Goal: Check status: Check status

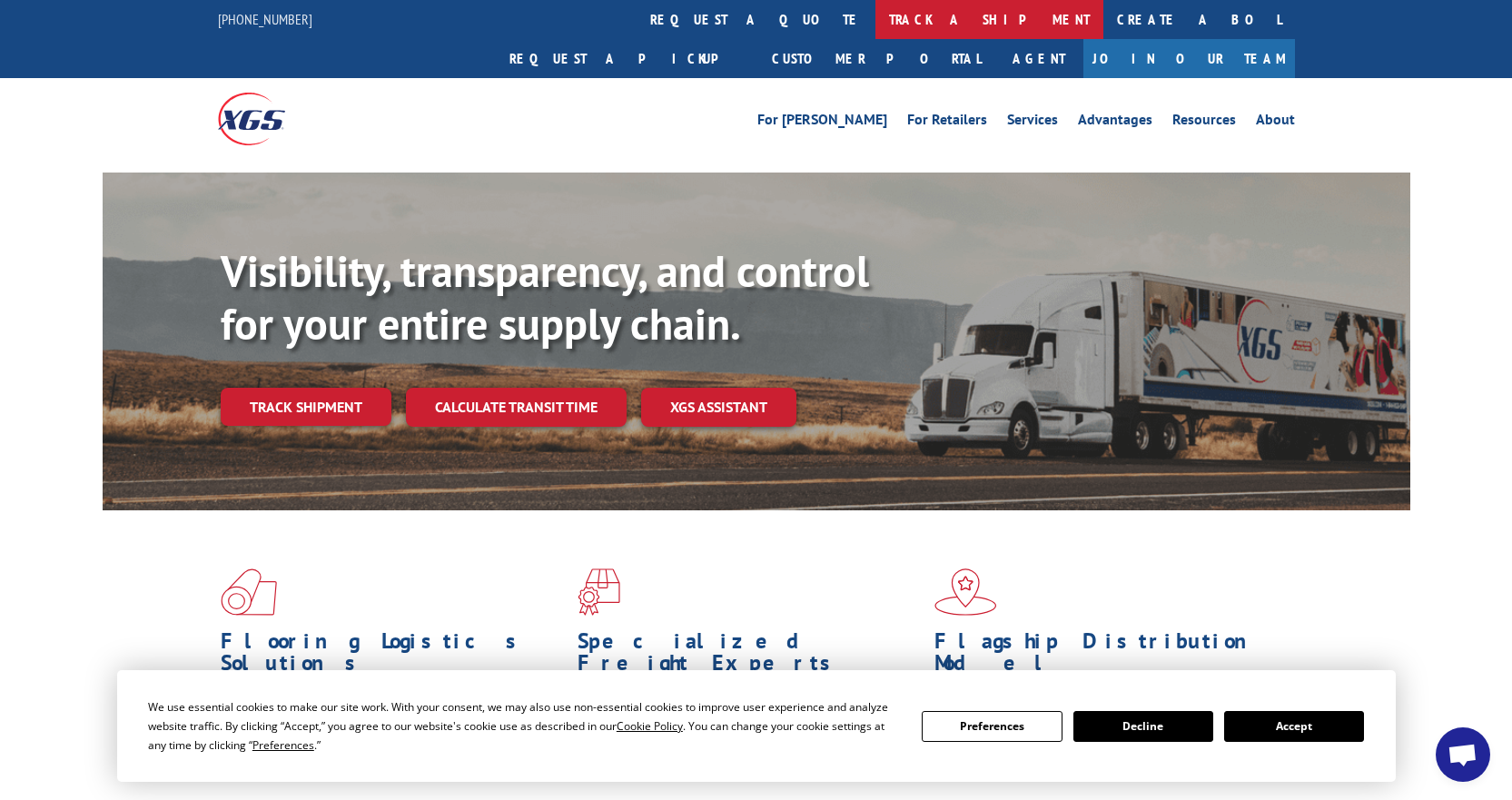
click at [876, 17] on link "track a shipment" at bounding box center [989, 19] width 228 height 39
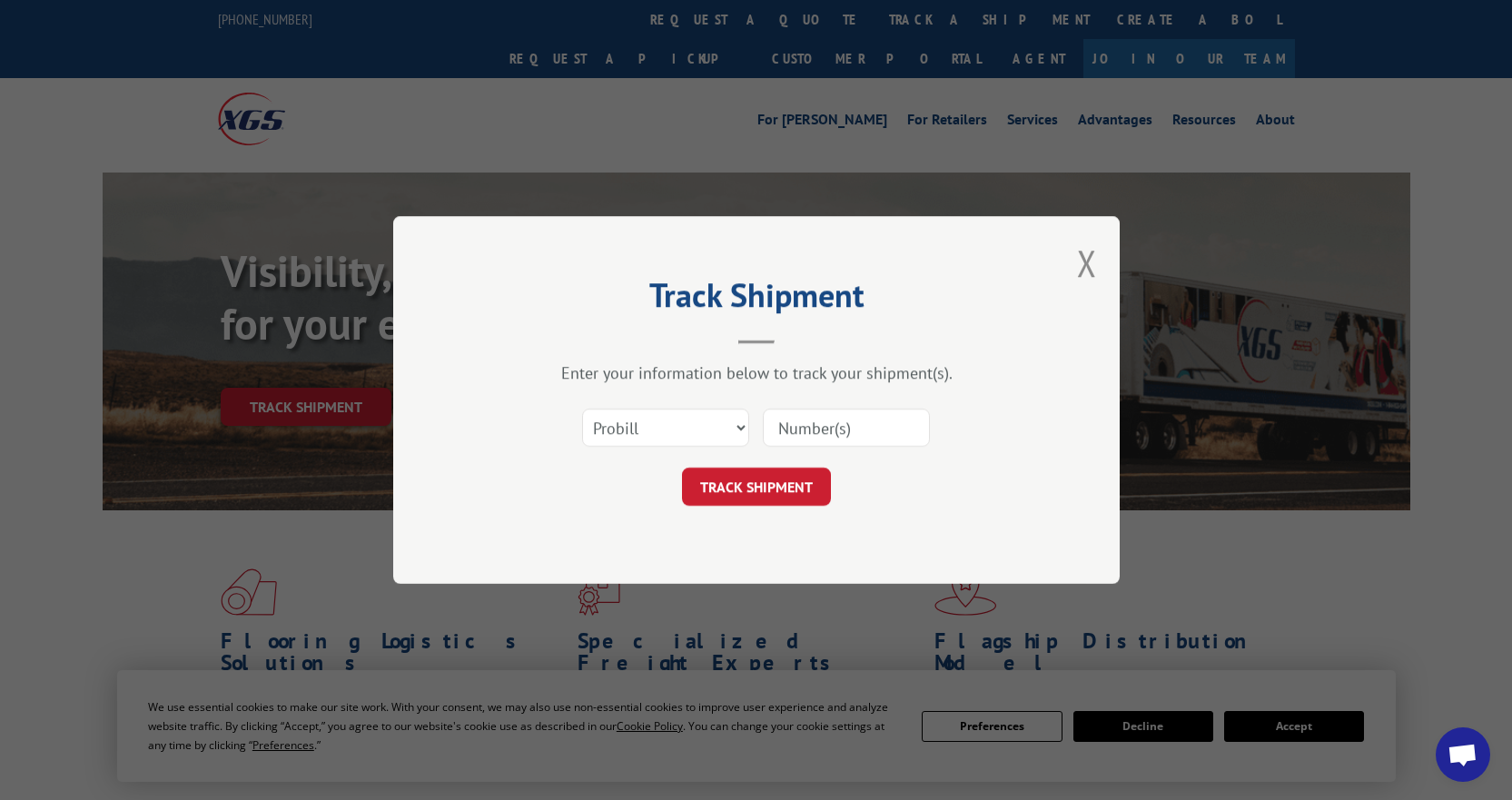
click at [812, 419] on input at bounding box center [846, 428] width 167 height 38
paste input "17409148"
type input "17409148"
click at [782, 478] on button "TRACK SHIPMENT" at bounding box center [756, 487] width 149 height 38
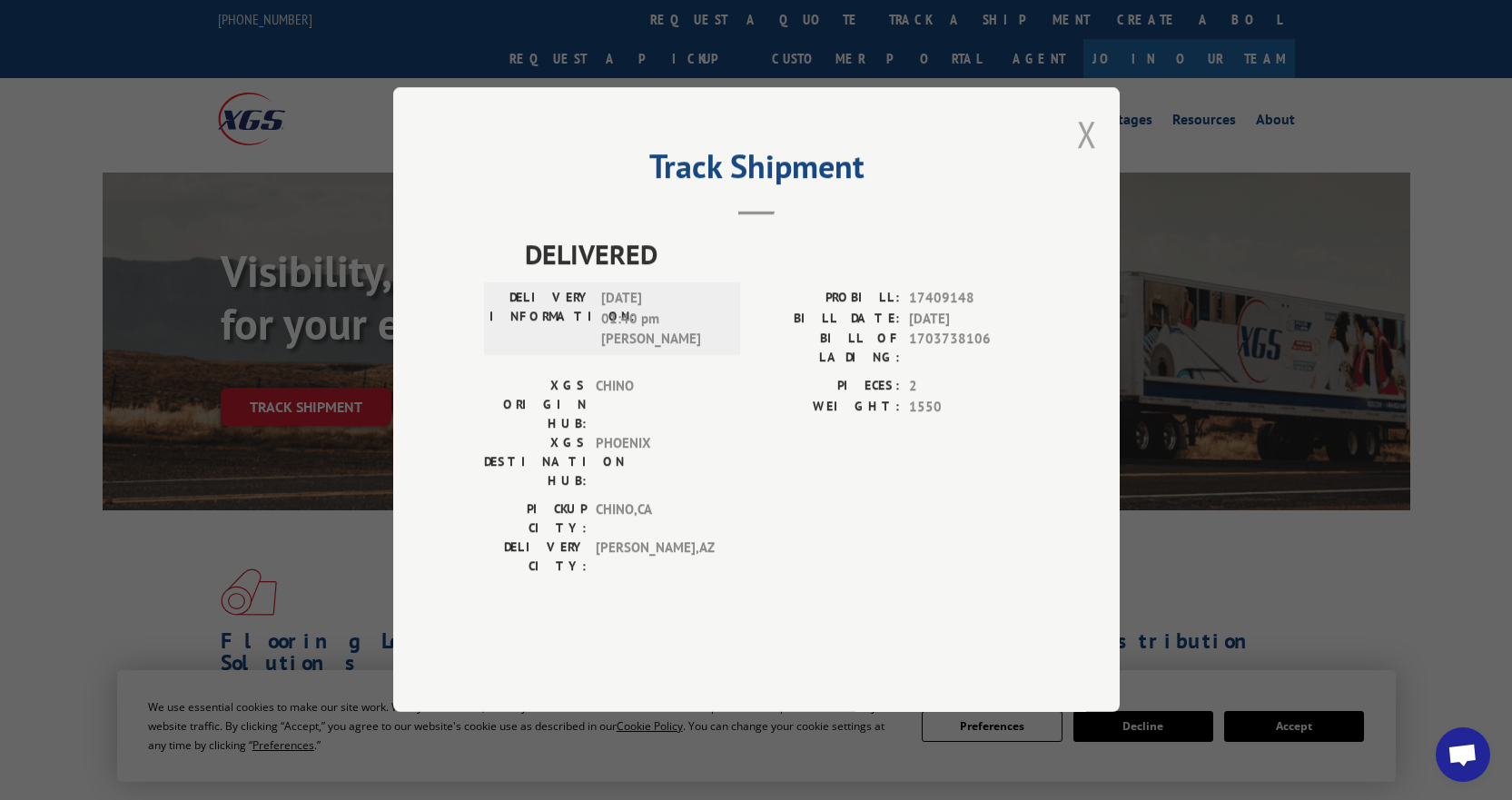
click at [1085, 158] on button "Close modal" at bounding box center [1087, 133] width 20 height 49
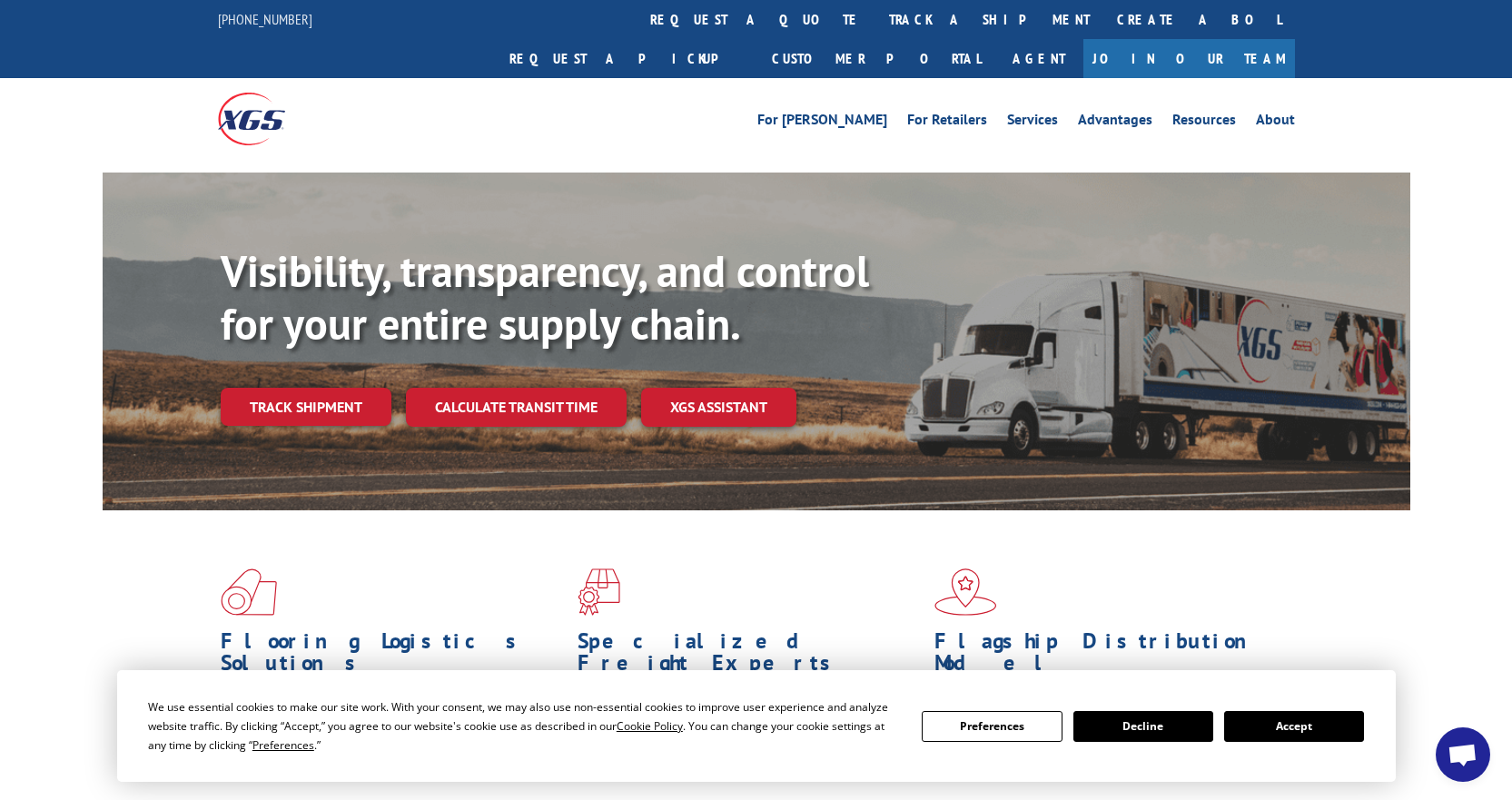
click at [1292, 724] on button "Accept" at bounding box center [1294, 727] width 140 height 30
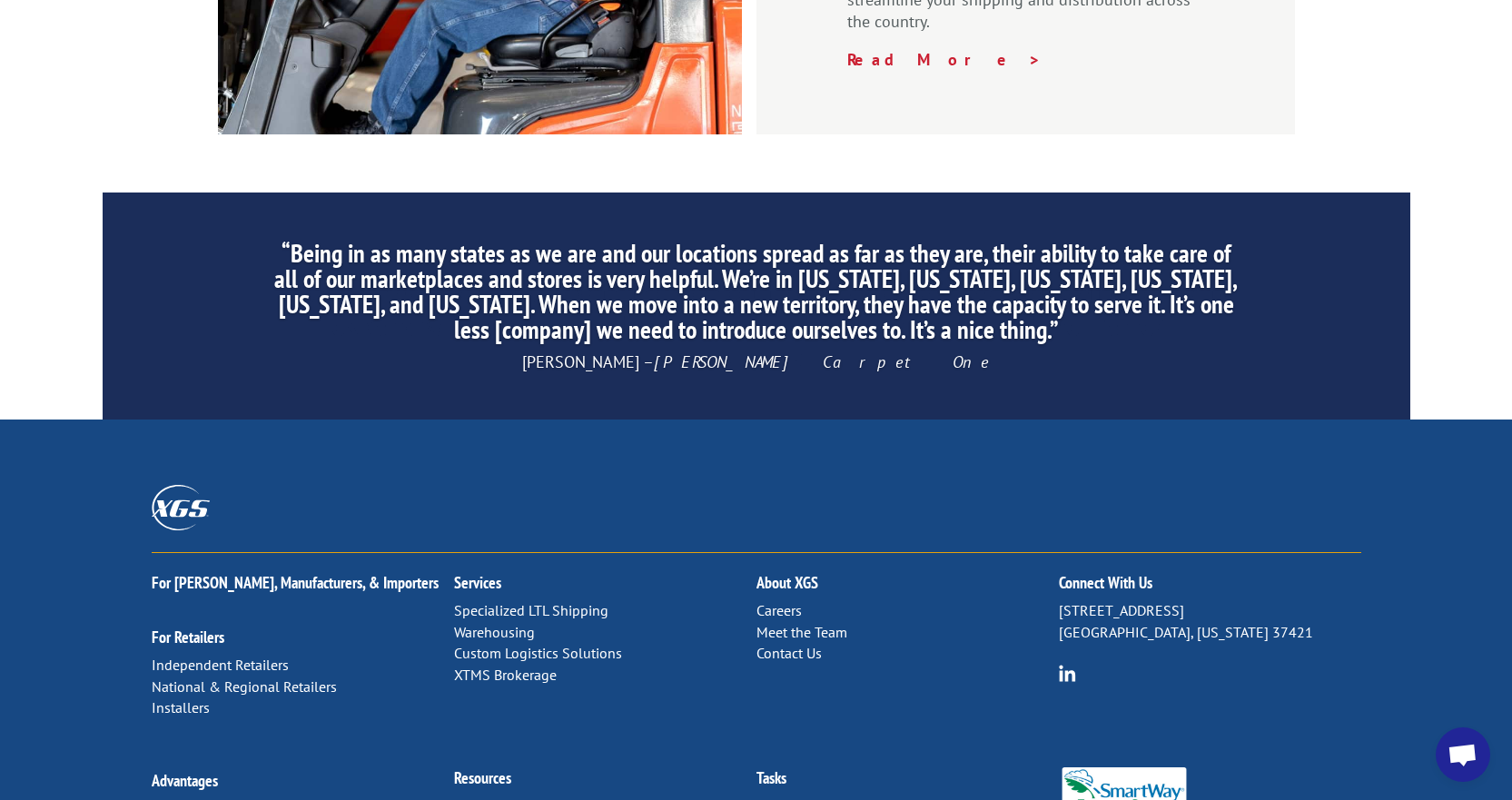
scroll to position [2794, 0]
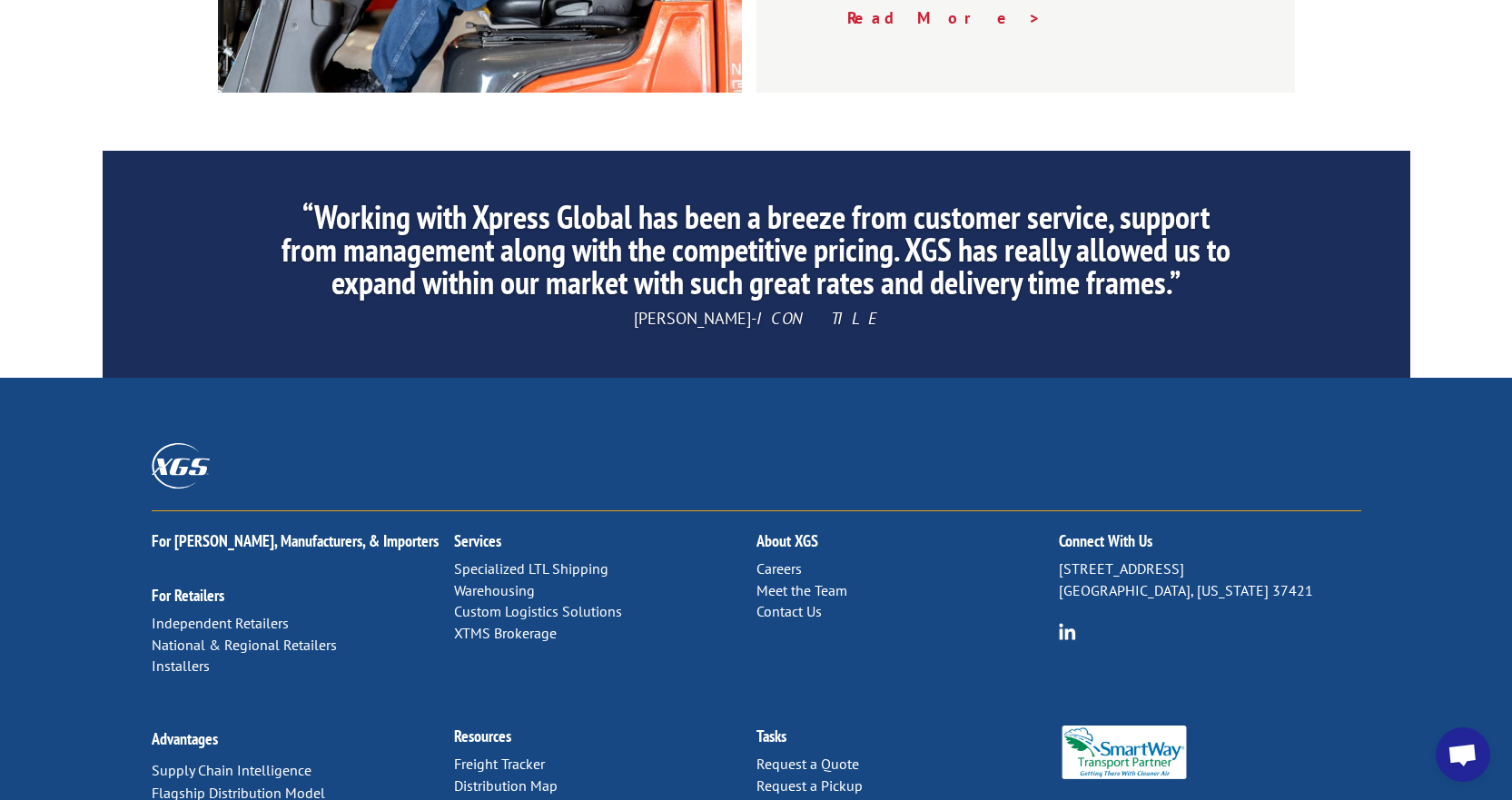
click at [1472, 752] on span "Open chat" at bounding box center [1462, 756] width 30 height 26
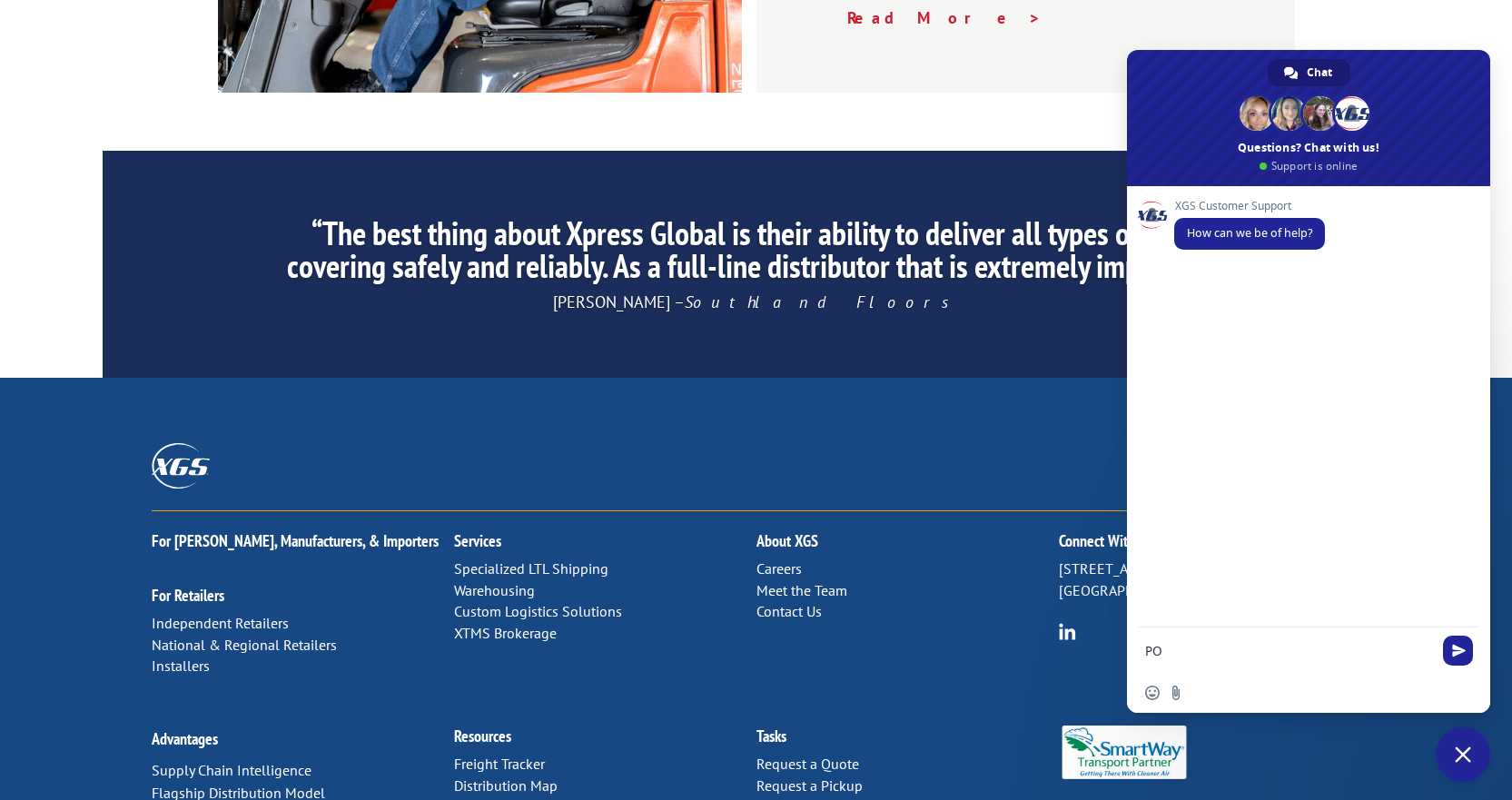
type textarea "POD"
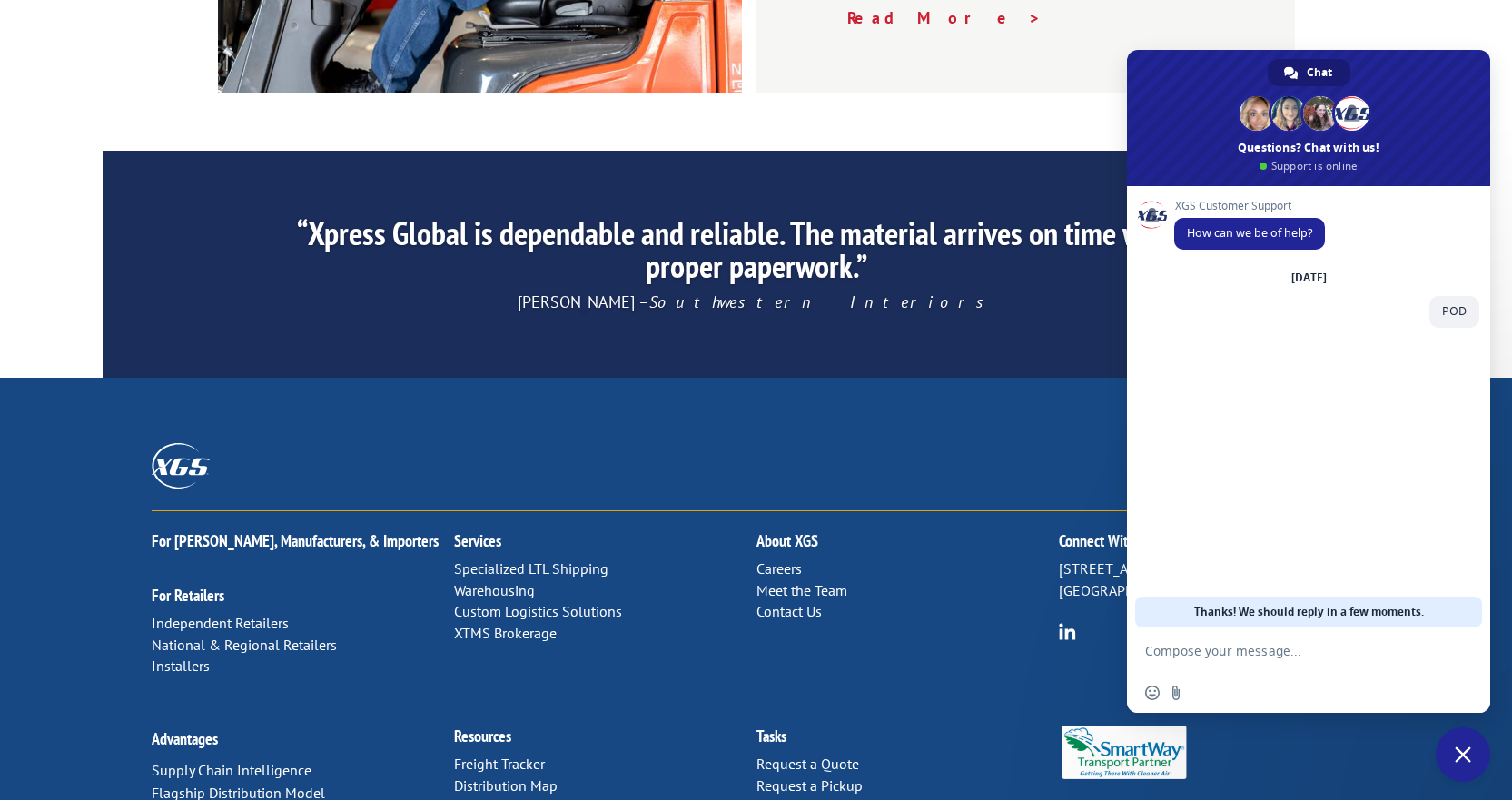
click at [1295, 657] on textarea "Compose your message..." at bounding box center [1288, 650] width 287 height 16
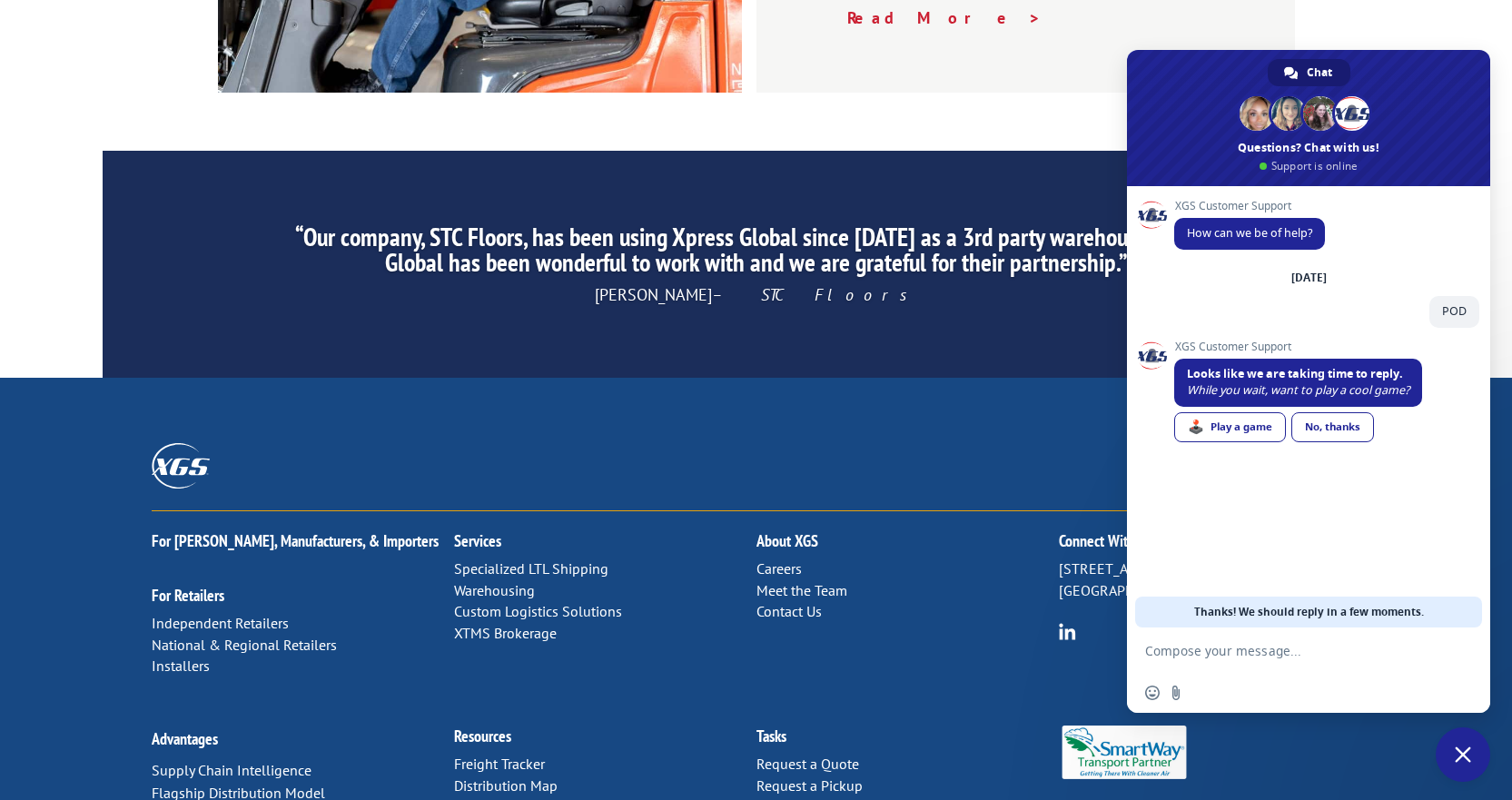
click at [1253, 412] on span "🕹️ Play a game No, thanks" at bounding box center [1277, 429] width 205 height 33
click at [1252, 425] on div "🕹️ Play a game" at bounding box center [1230, 427] width 111 height 30
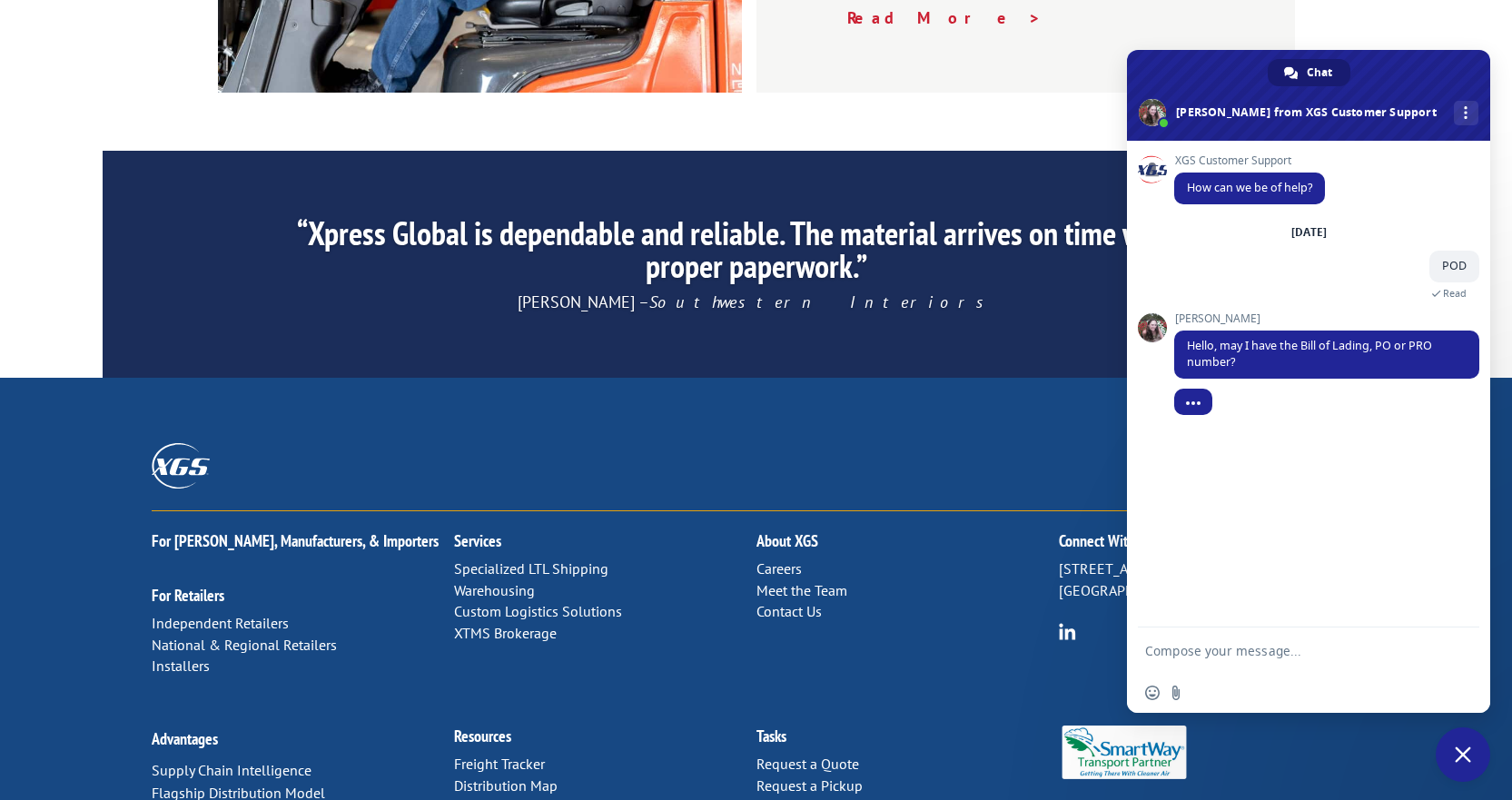
click at [1282, 655] on textarea "Compose your message..." at bounding box center [1288, 650] width 287 height 16
paste textarea "17409148"
type textarea "pro number 17409148"
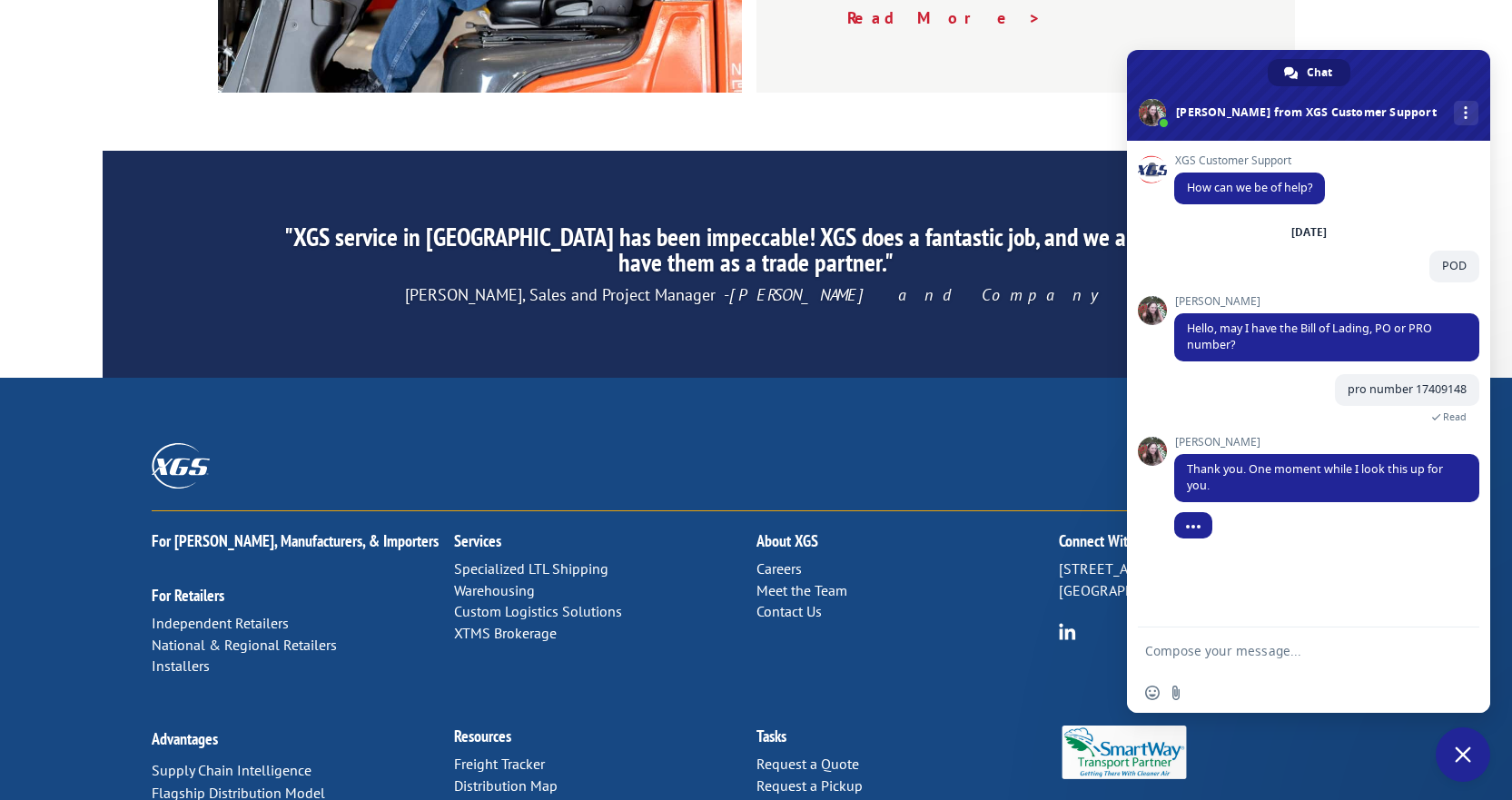
scroll to position [48, 0]
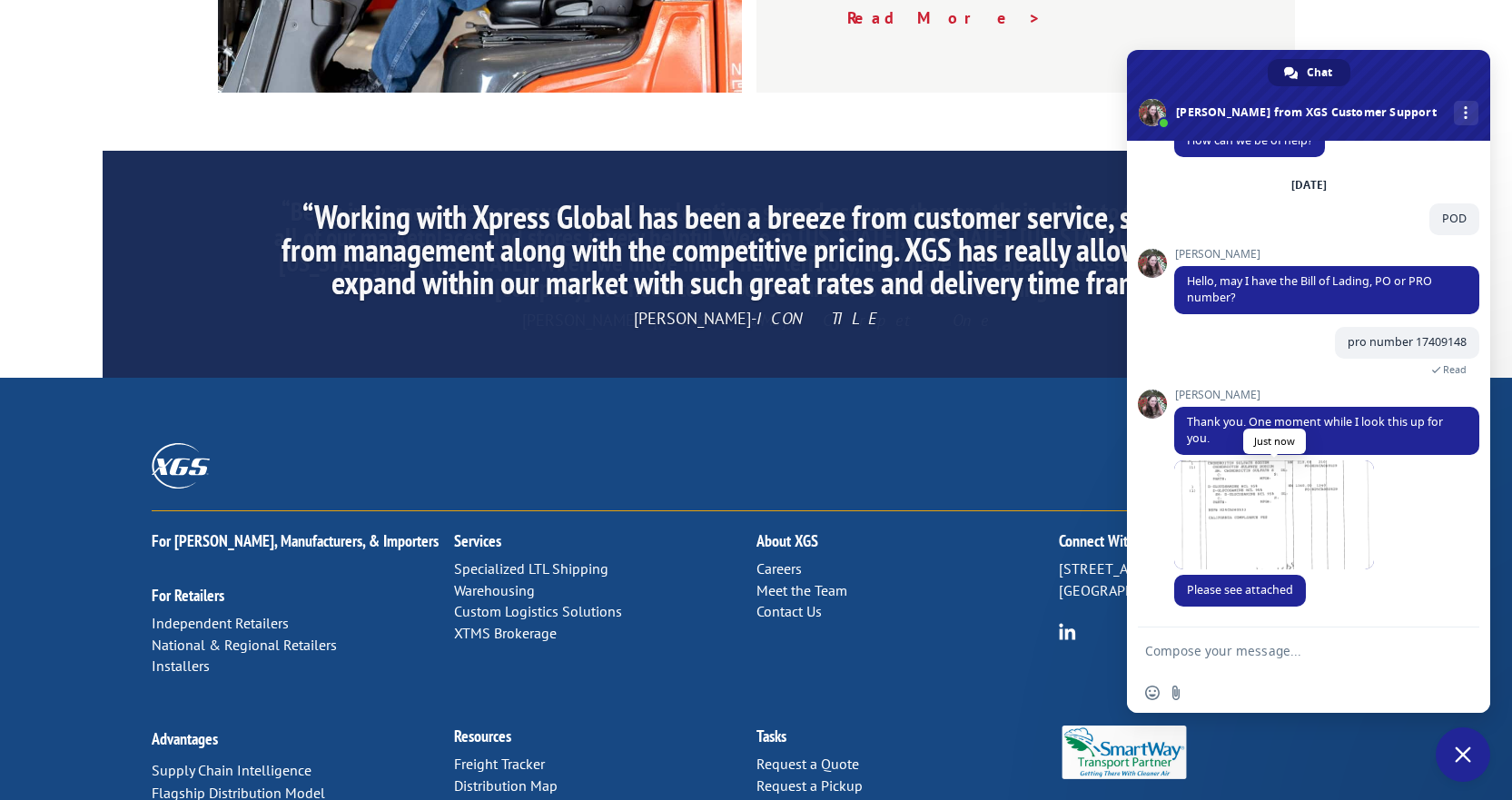
click at [1306, 495] on span at bounding box center [1275, 514] width 200 height 109
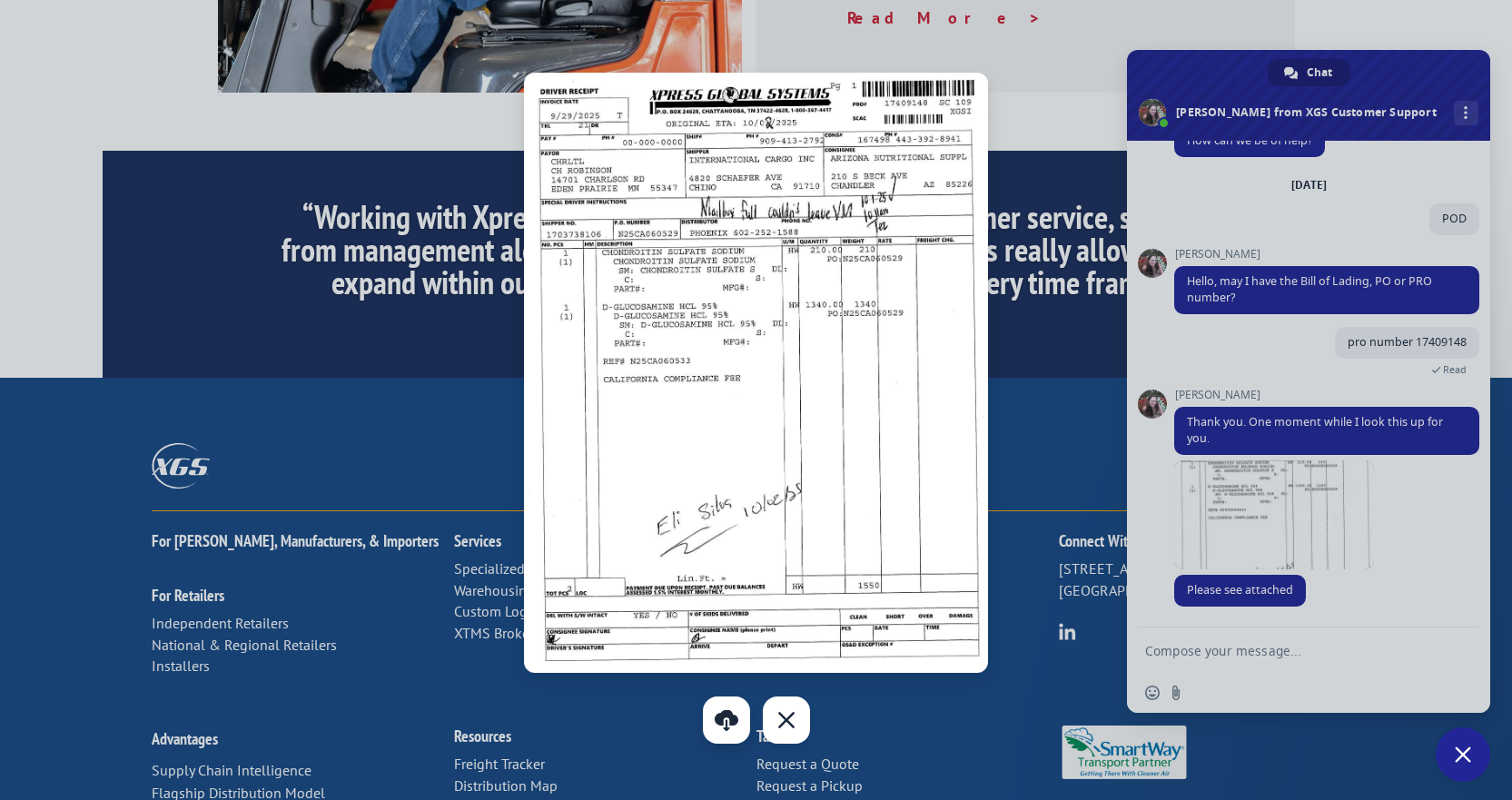
click at [722, 726] on link "Download" at bounding box center [727, 720] width 48 height 48
click at [798, 723] on div "Close" at bounding box center [787, 720] width 48 height 48
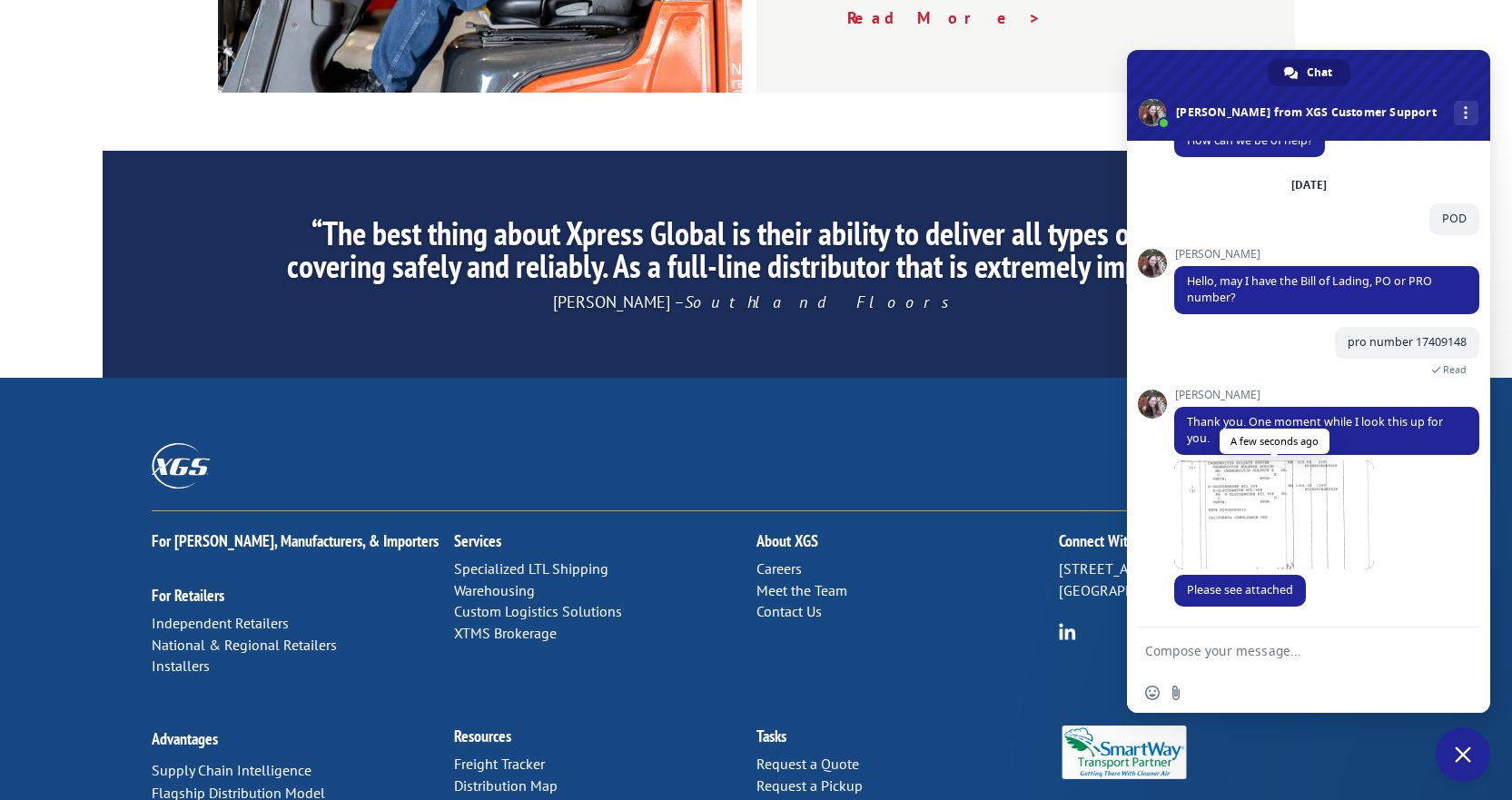
click at [1300, 497] on span at bounding box center [1275, 514] width 200 height 109
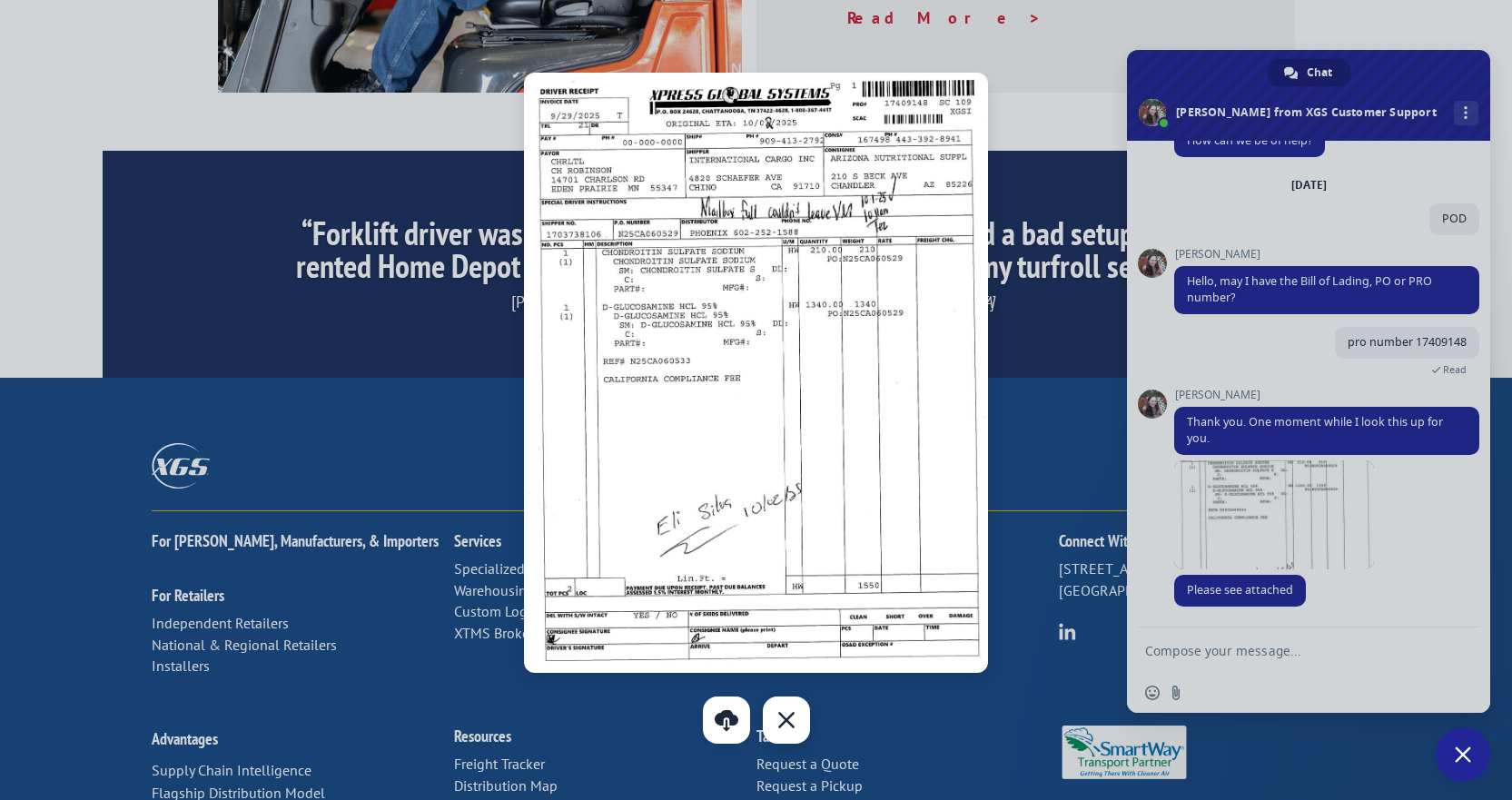
click at [792, 726] on div "Close" at bounding box center [787, 720] width 48 height 48
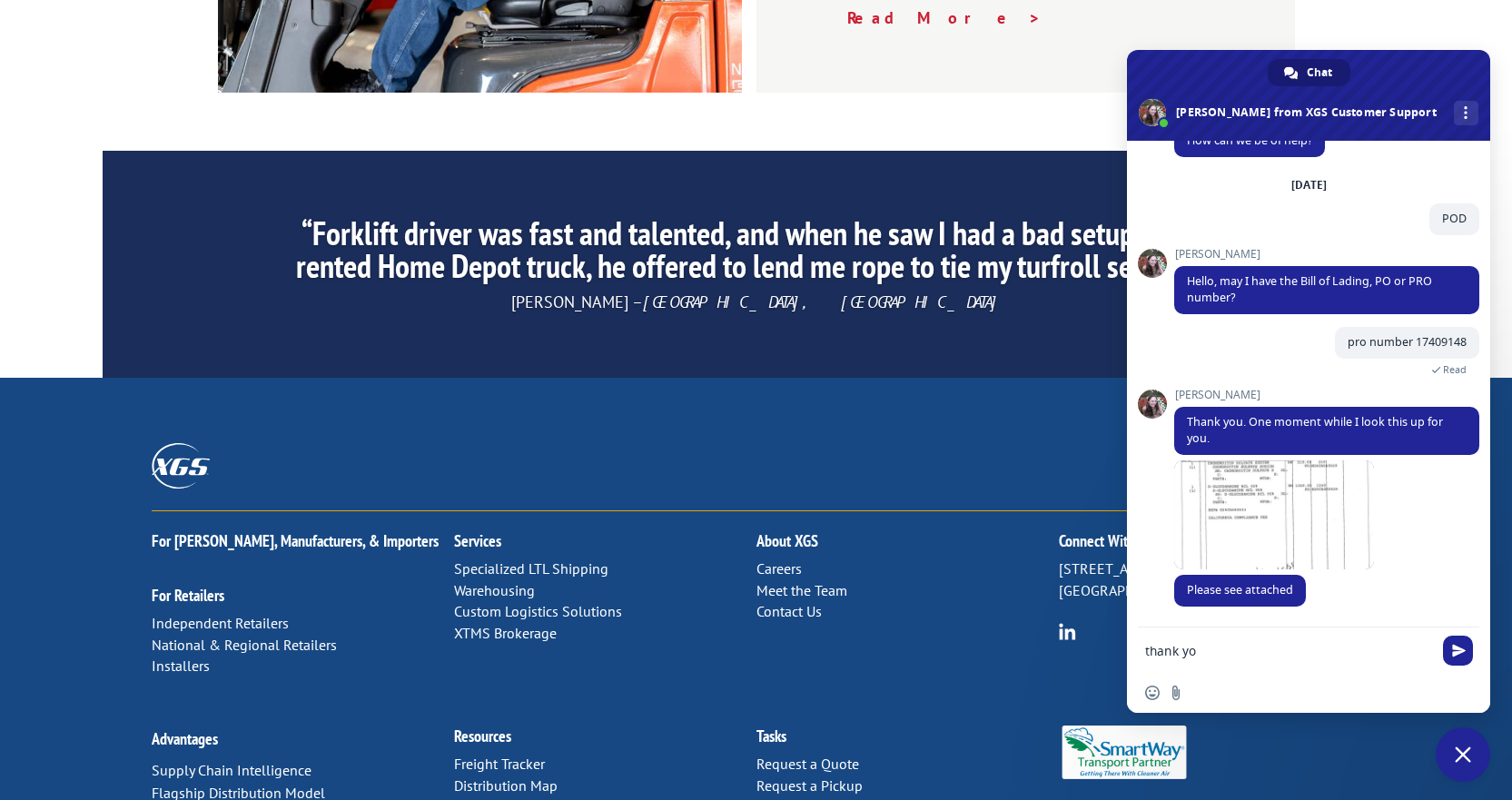
type textarea "thank you"
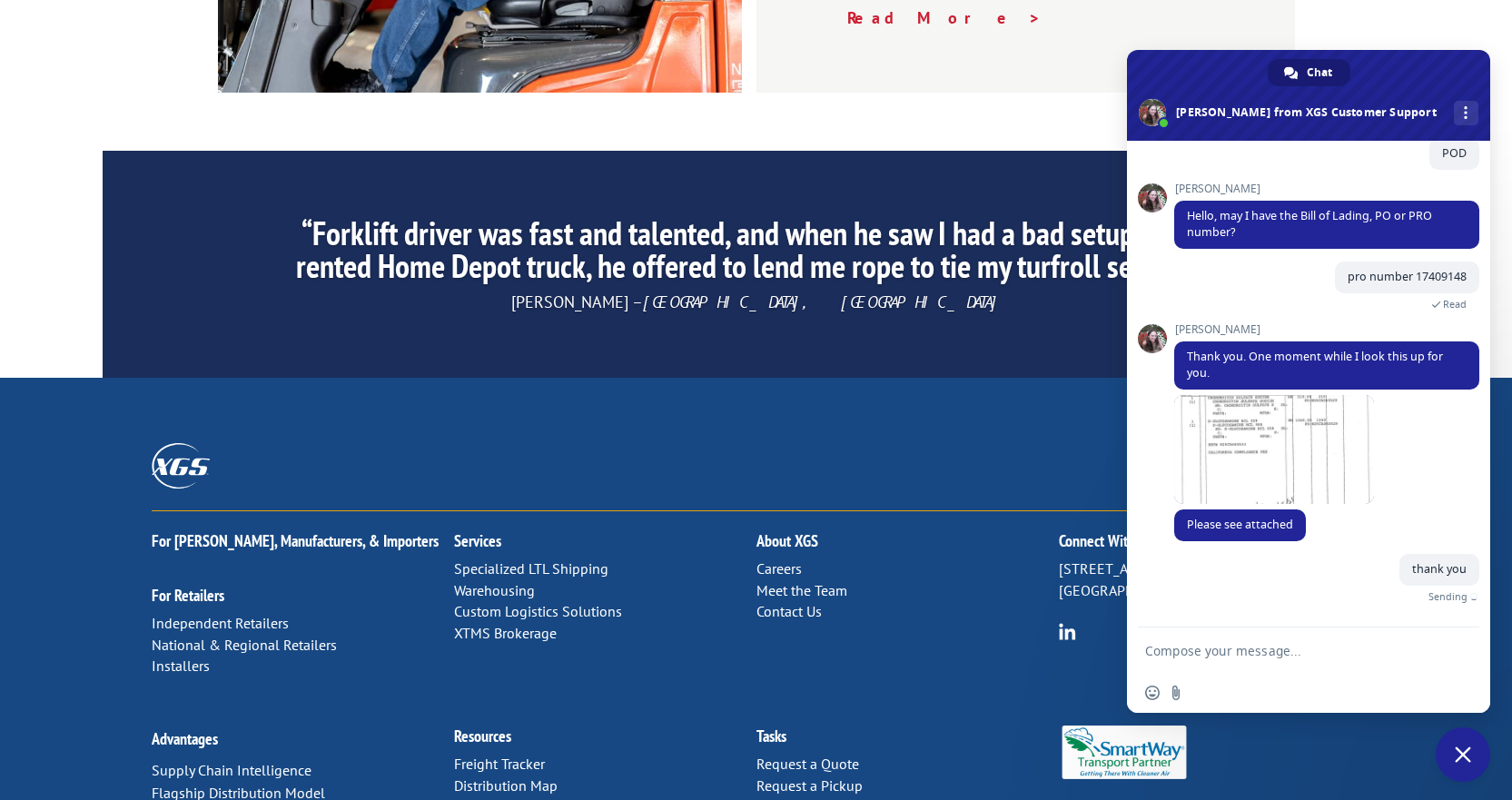
scroll to position [91, 0]
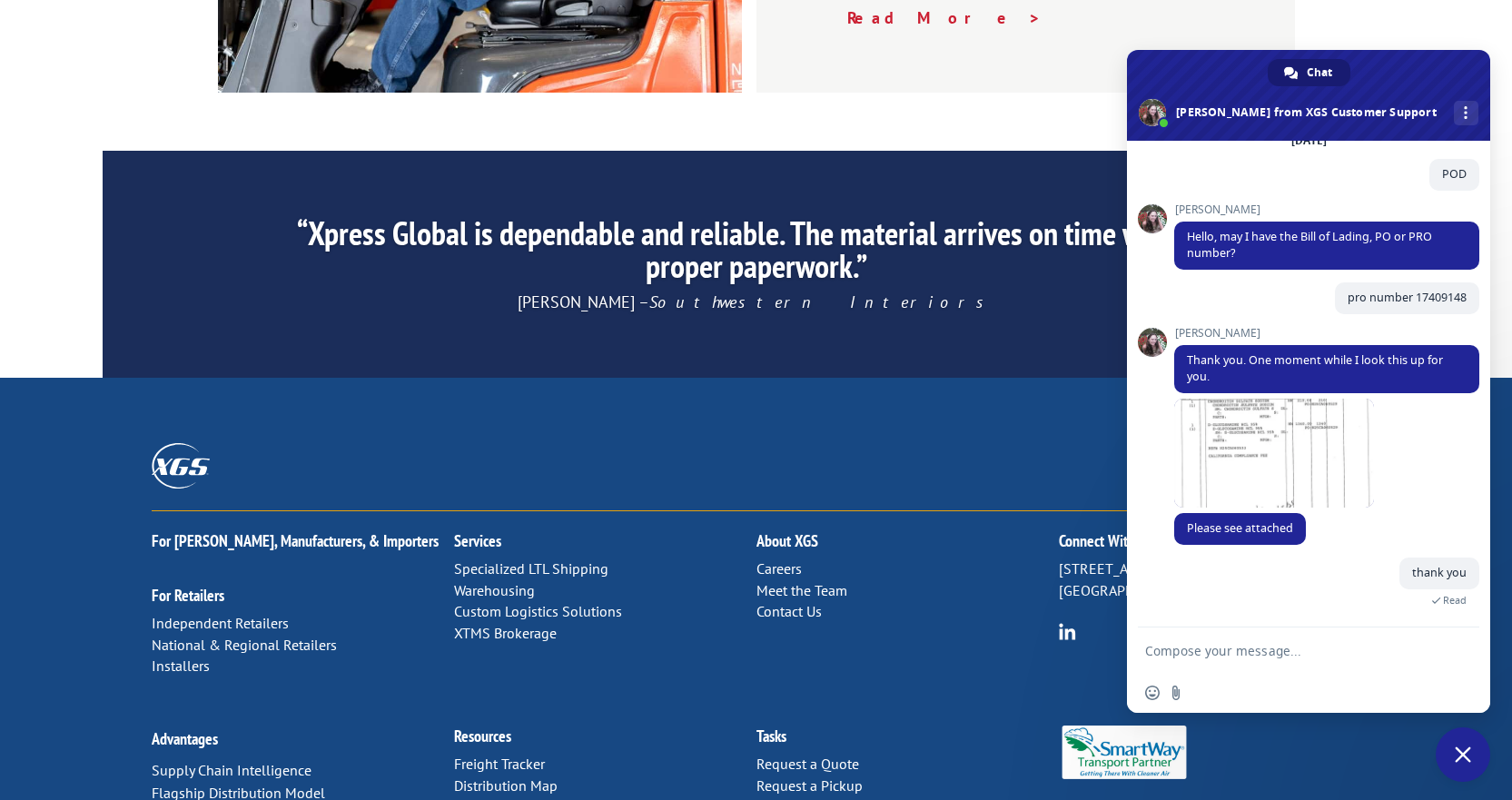
click at [1467, 750] on span "Close chat" at bounding box center [1462, 754] width 16 height 16
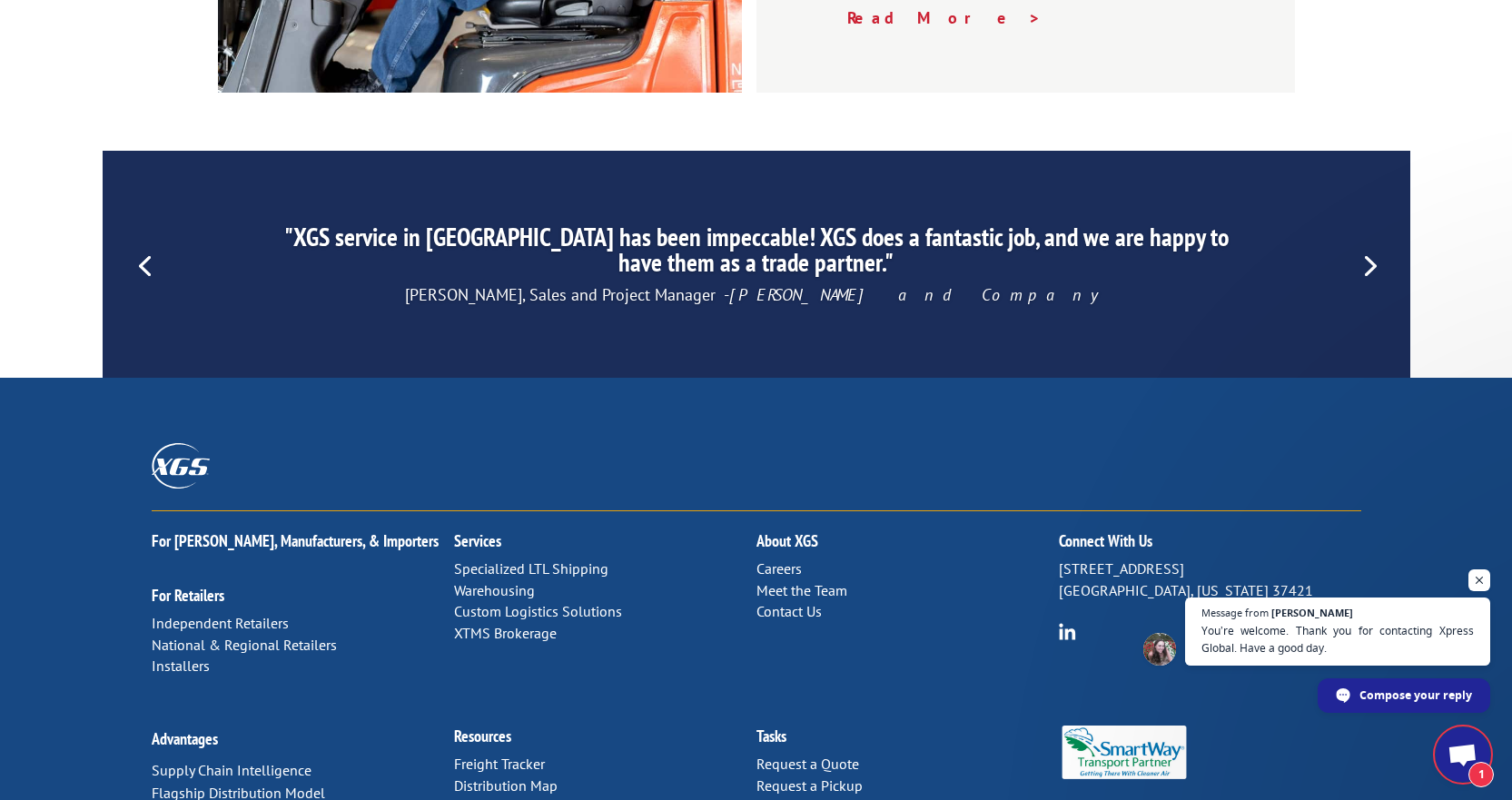
scroll to position [170, 0]
